Goal: Task Accomplishment & Management: Use online tool/utility

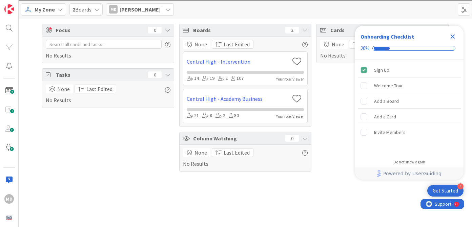
click at [453, 38] on icon "Close Checklist" at bounding box center [453, 37] width 4 height 4
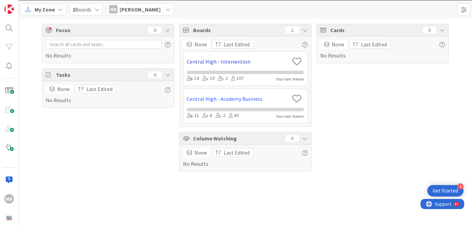
click at [205, 62] on link "Central High - Intervention" at bounding box center [238, 62] width 103 height 8
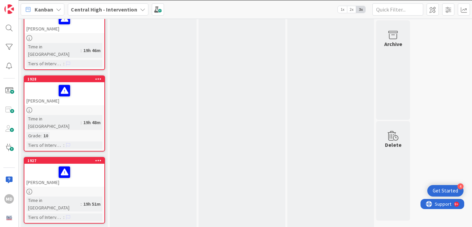
scroll to position [434, 0]
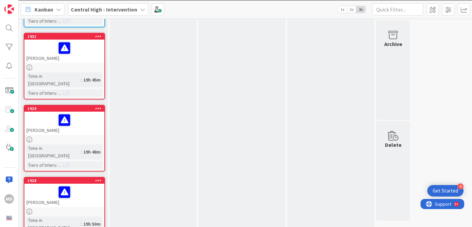
scroll to position [434, 0]
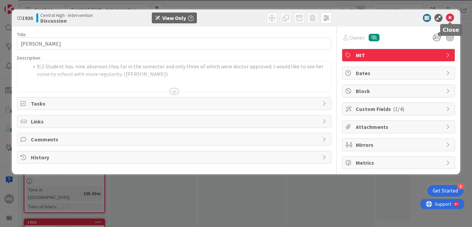
click at [450, 18] on icon at bounding box center [450, 18] width 8 height 8
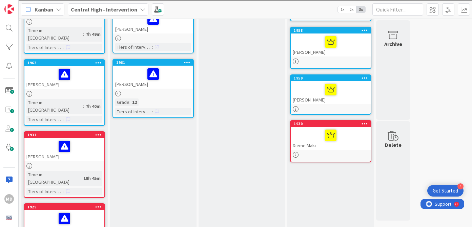
scroll to position [4, 0]
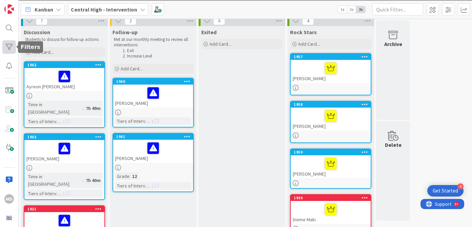
click at [11, 44] on div at bounding box center [9, 47] width 14 height 14
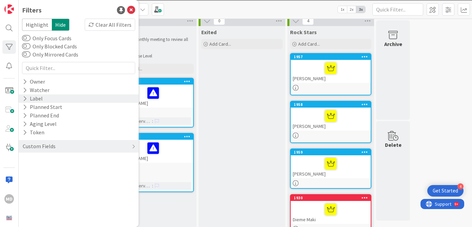
click at [26, 99] on icon at bounding box center [25, 99] width 4 height 6
